Goal: Task Accomplishment & Management: Use online tool/utility

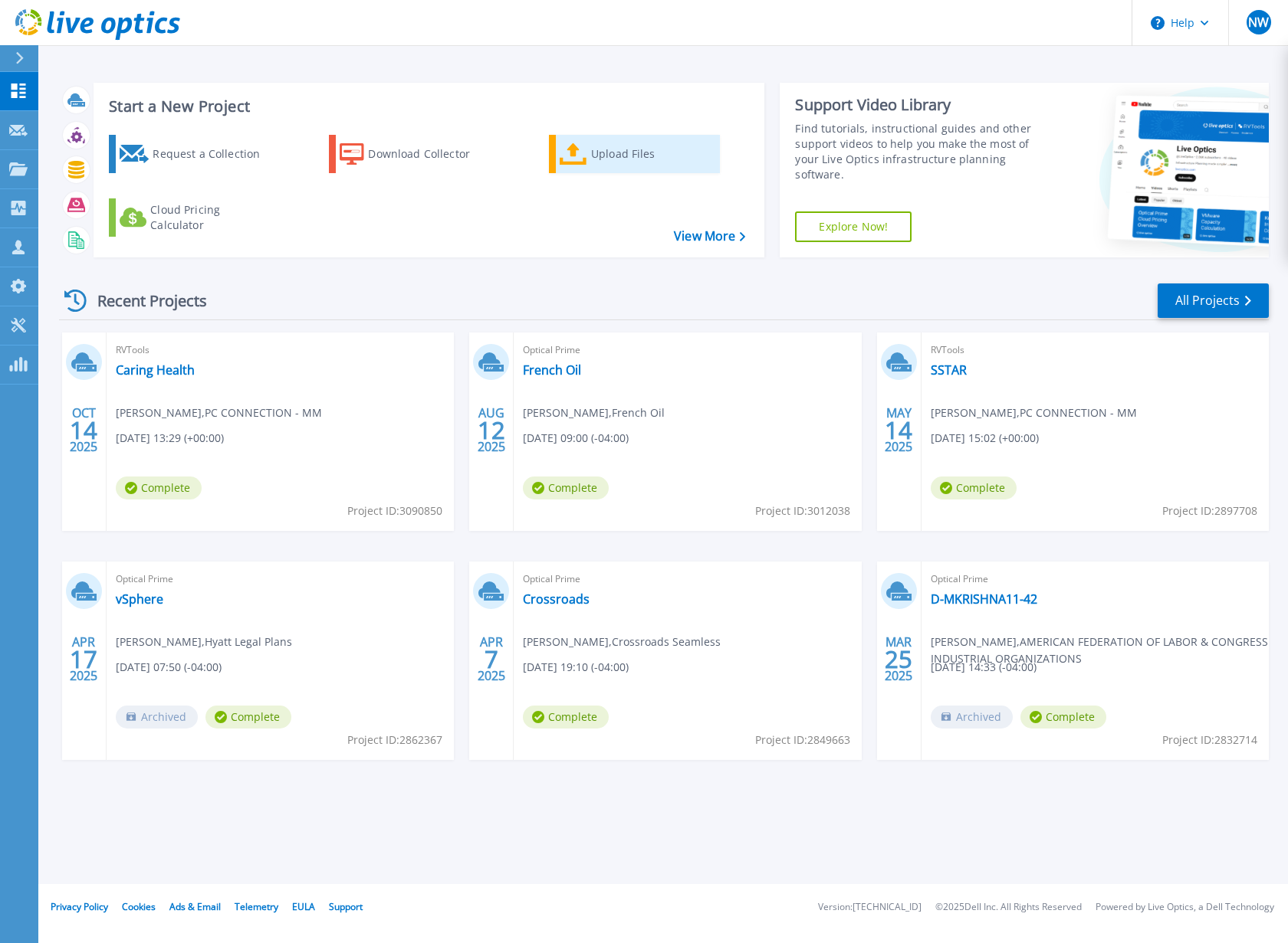
click at [613, 150] on div "Upload Files" at bounding box center [652, 154] width 122 height 31
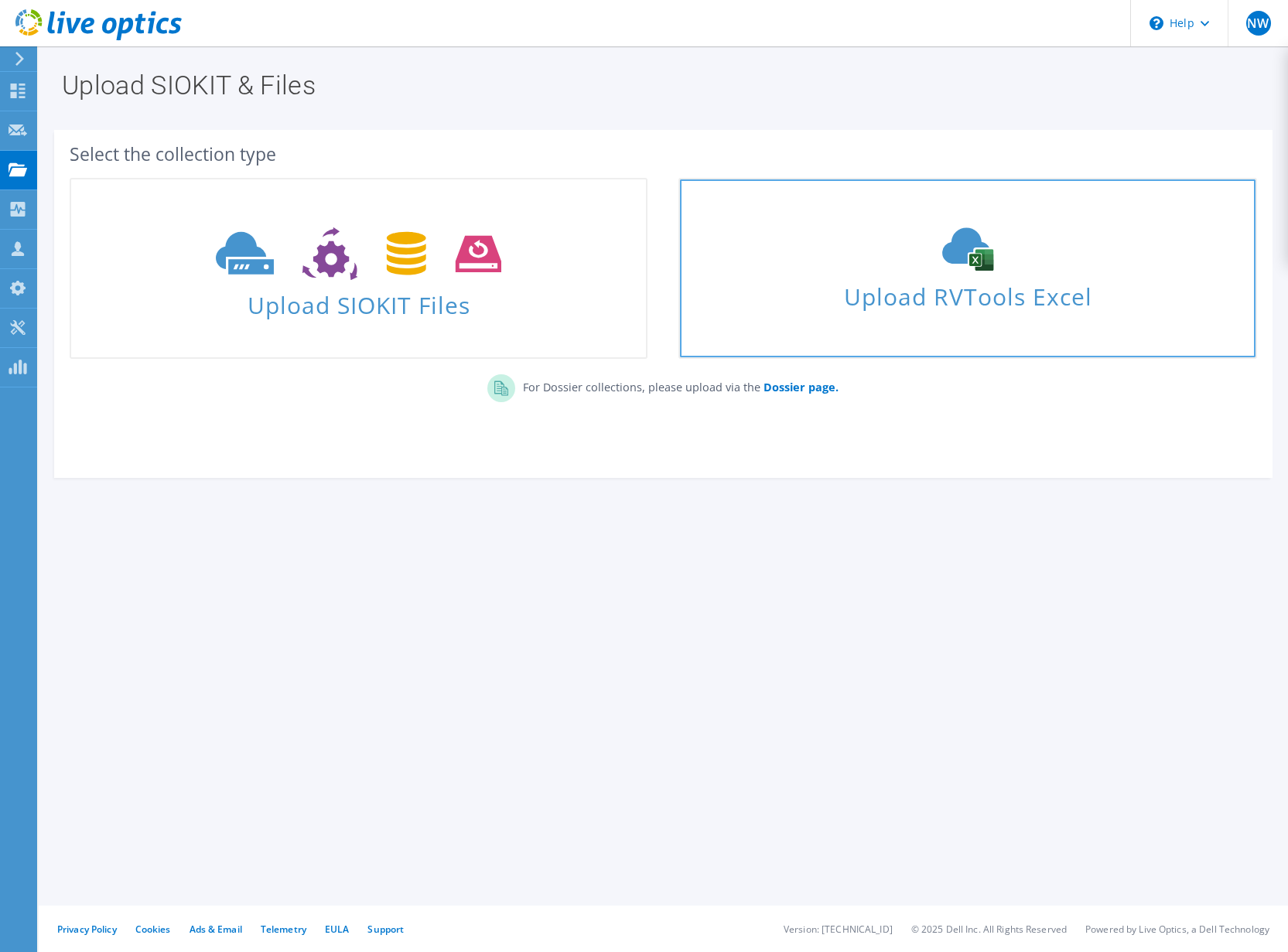
click at [943, 285] on span "Upload RVTools Excel" at bounding box center [967, 292] width 574 height 33
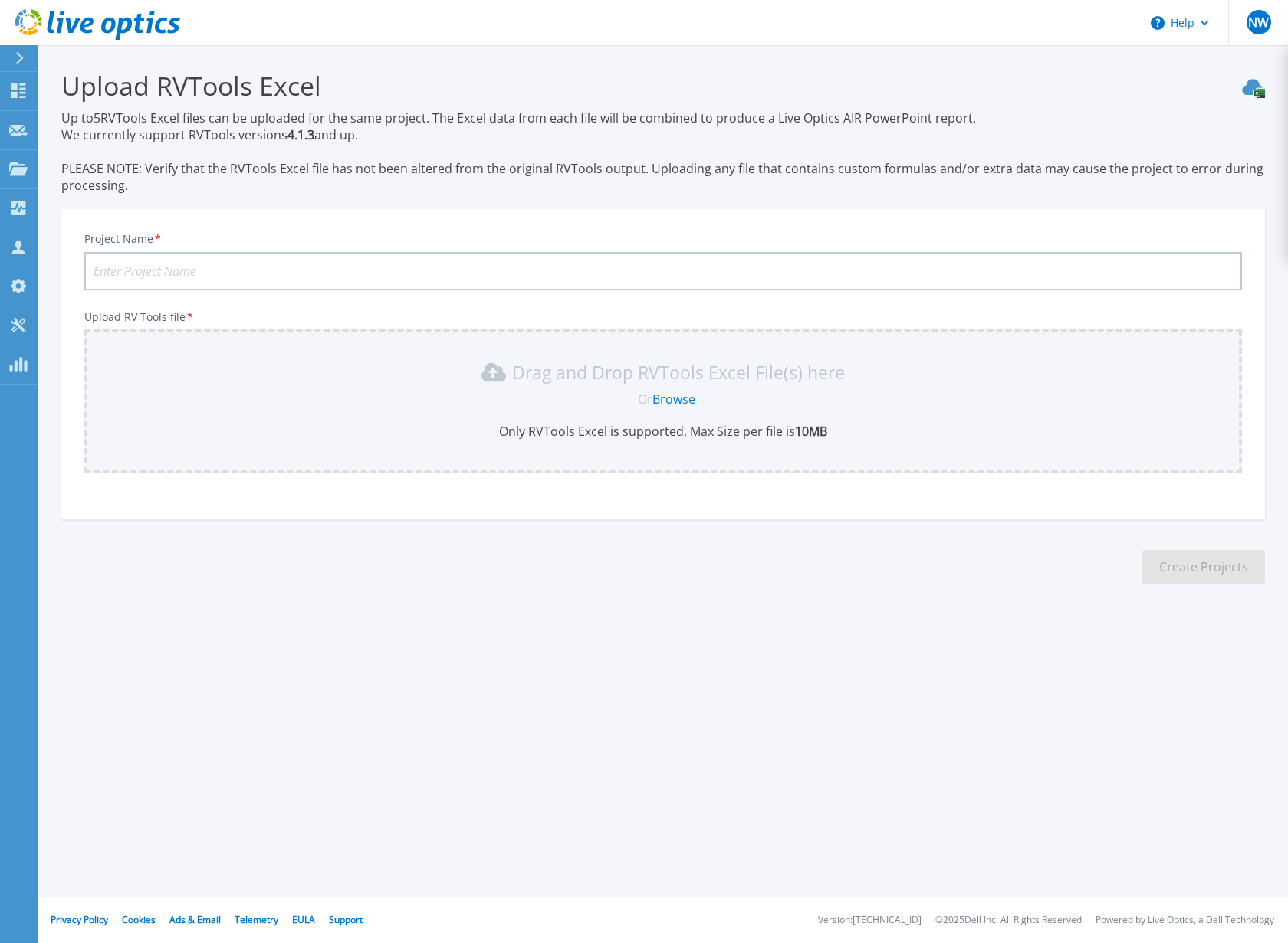
click at [312, 267] on input "Project Name *" at bounding box center [662, 272] width 1157 height 39
type input "Caring Health v2"
click at [670, 397] on link "Browse" at bounding box center [673, 398] width 43 height 17
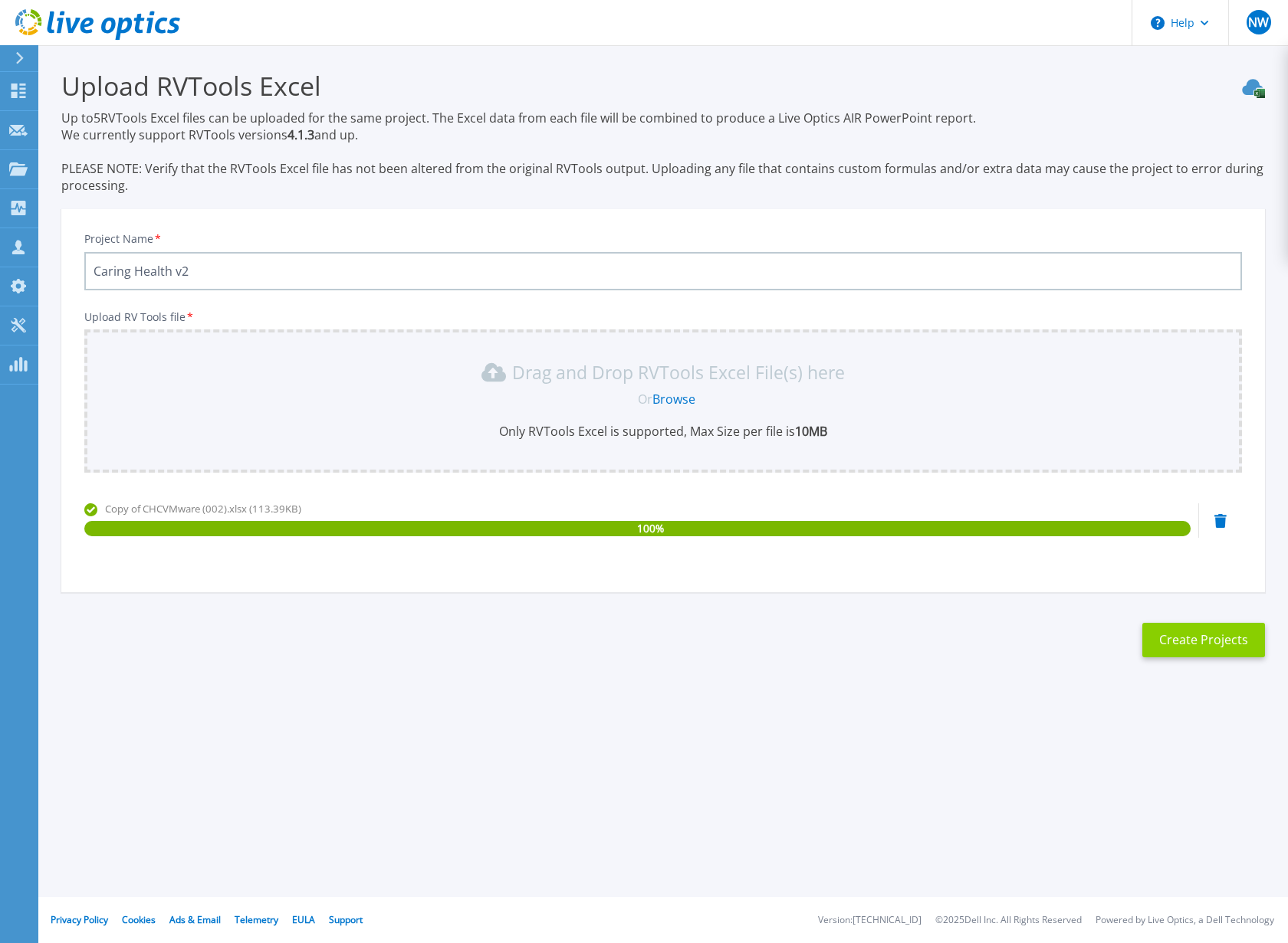
click at [1222, 640] on button "Create Projects" at bounding box center [1203, 640] width 122 height 34
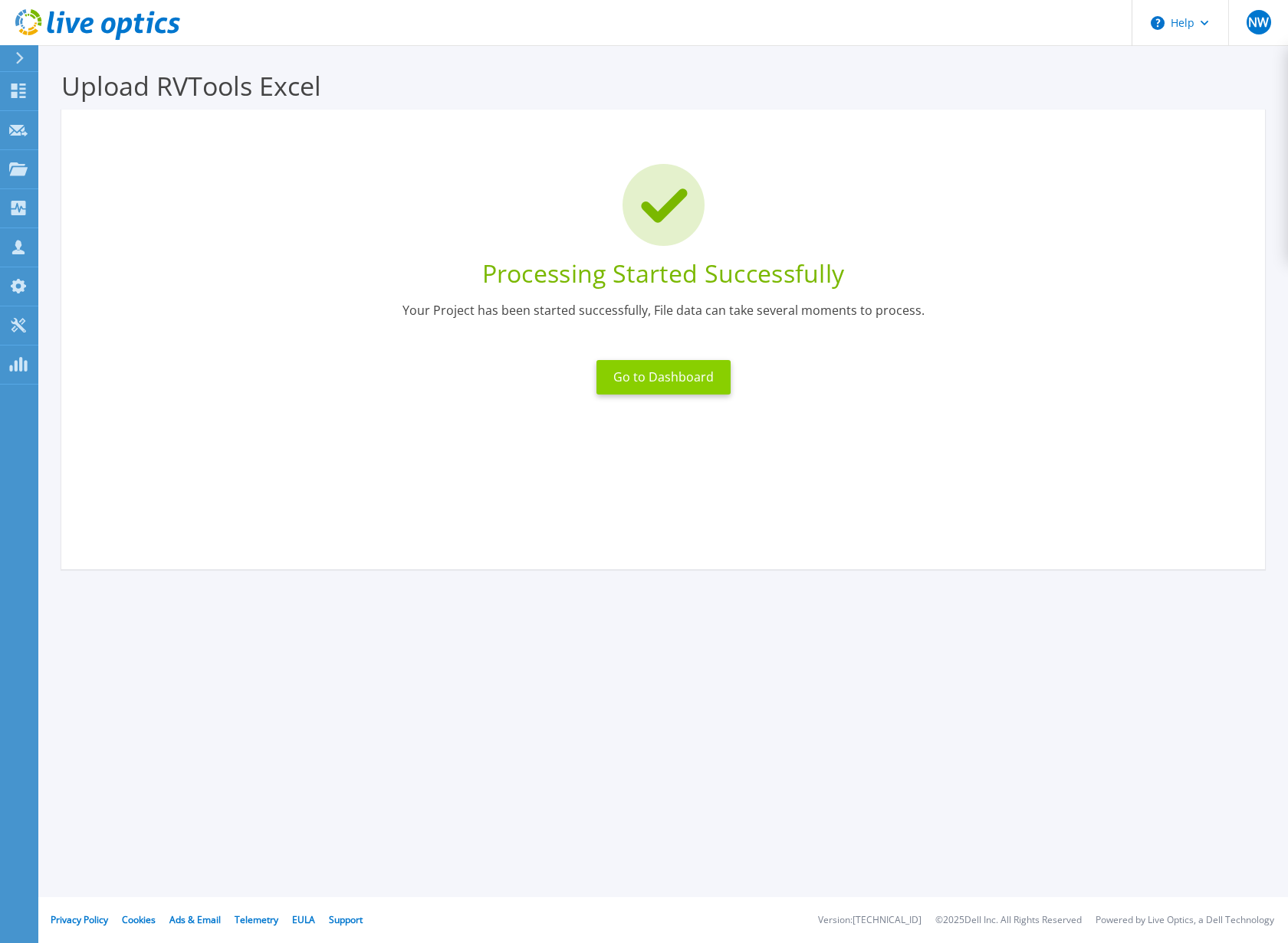
click at [657, 374] on button "Go to Dashboard" at bounding box center [663, 376] width 134 height 34
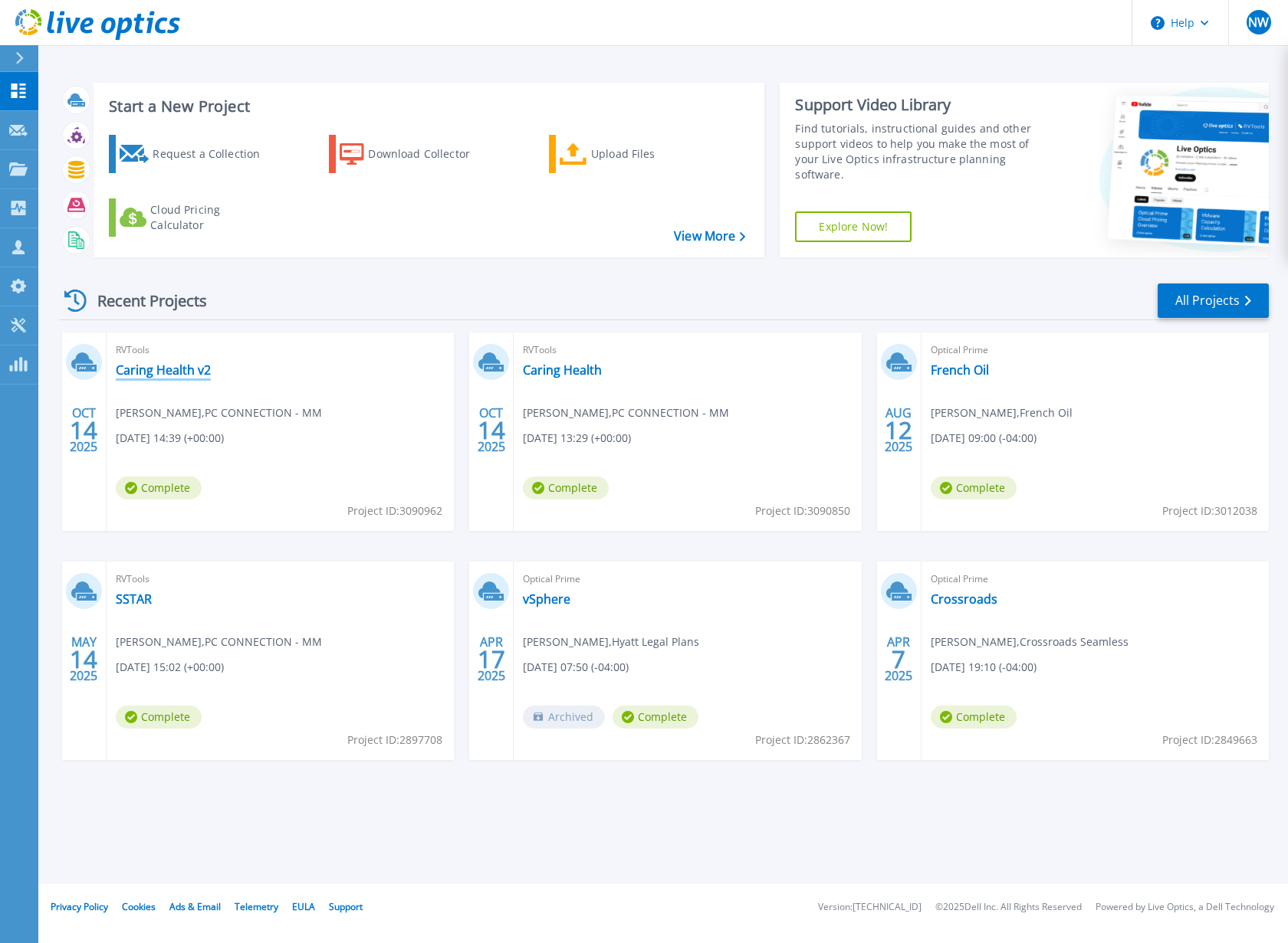
click at [164, 374] on link "Caring Health v2" at bounding box center [164, 369] width 95 height 15
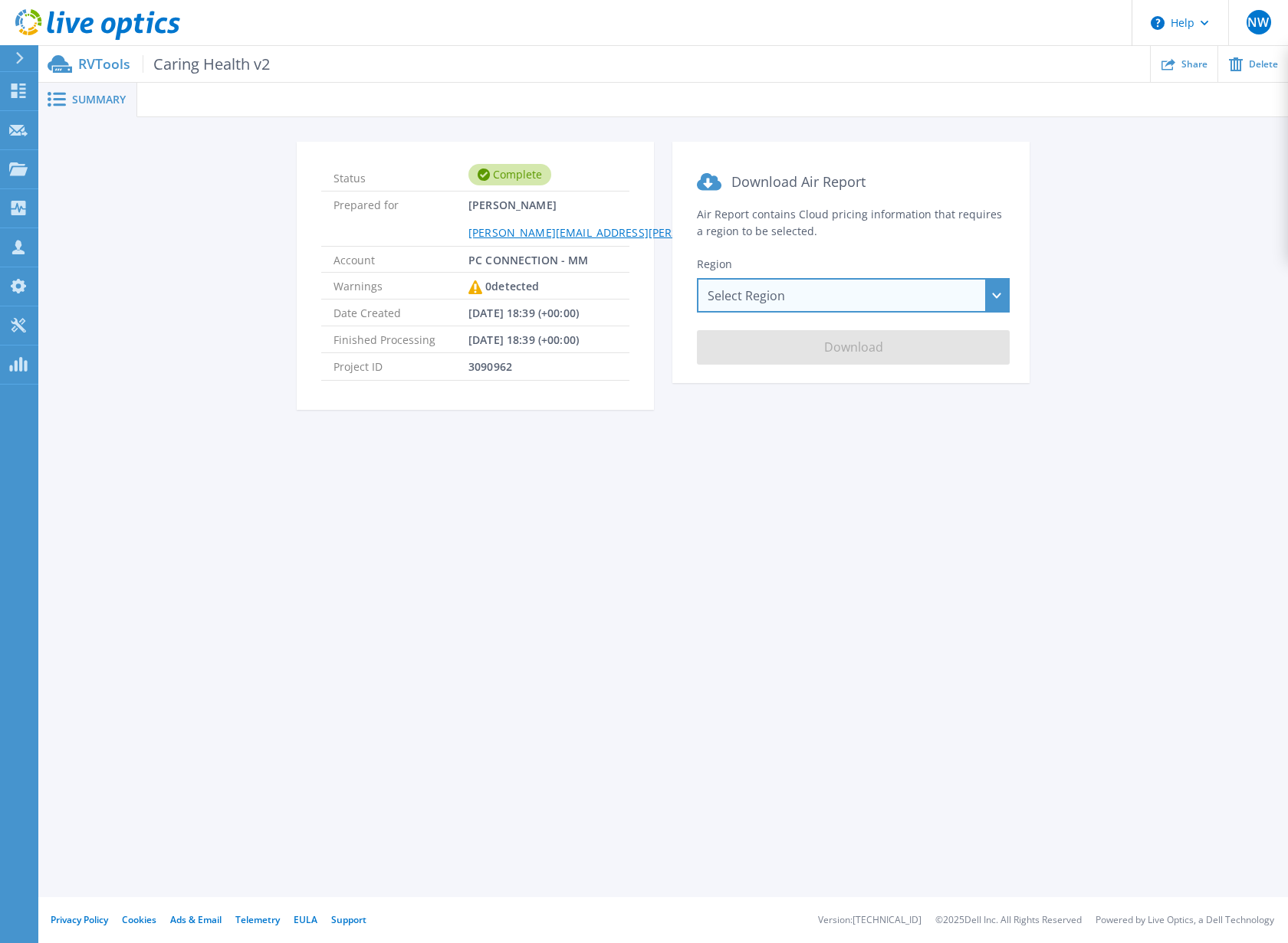
click at [992, 285] on div "Select Region Asia Pacific (Hong Kong) Asia Pacific (Mumbai) Asia Pacific (Seou…" at bounding box center [853, 295] width 312 height 34
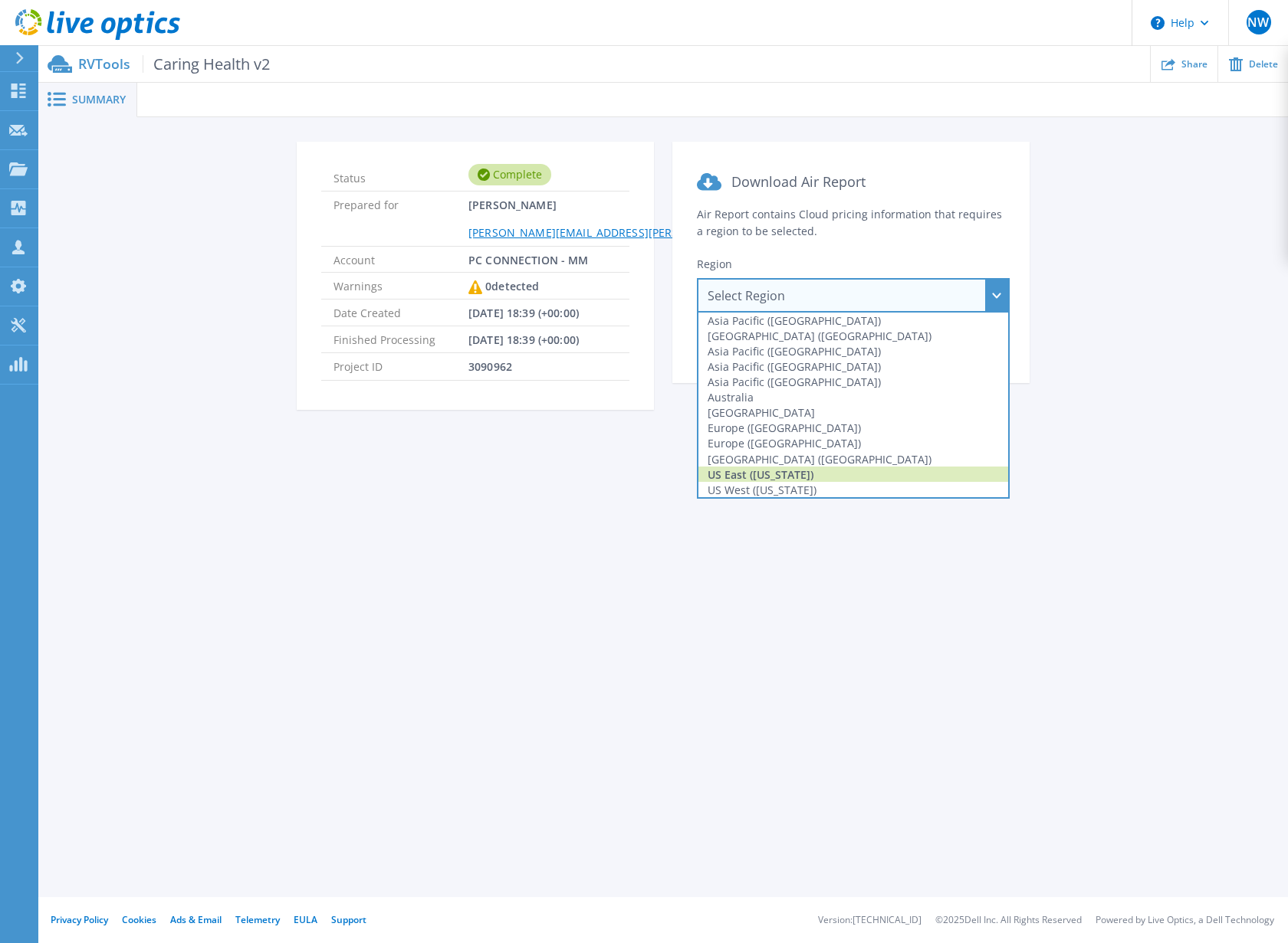
click at [789, 473] on div "US East (Virginia)" at bounding box center [853, 474] width 310 height 15
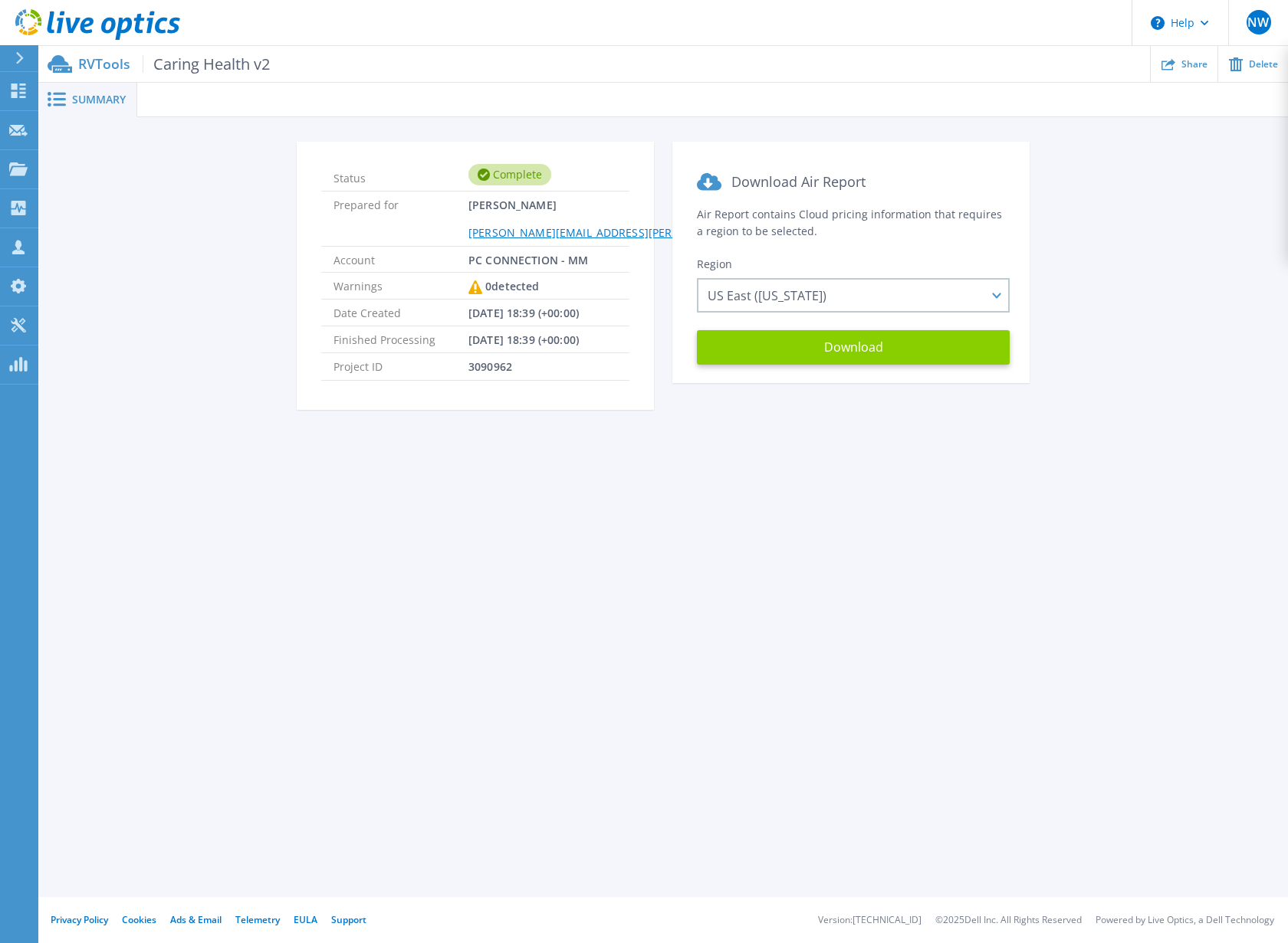
click at [855, 354] on button "Download" at bounding box center [853, 347] width 312 height 34
